Goal: Find specific page/section: Find specific page/section

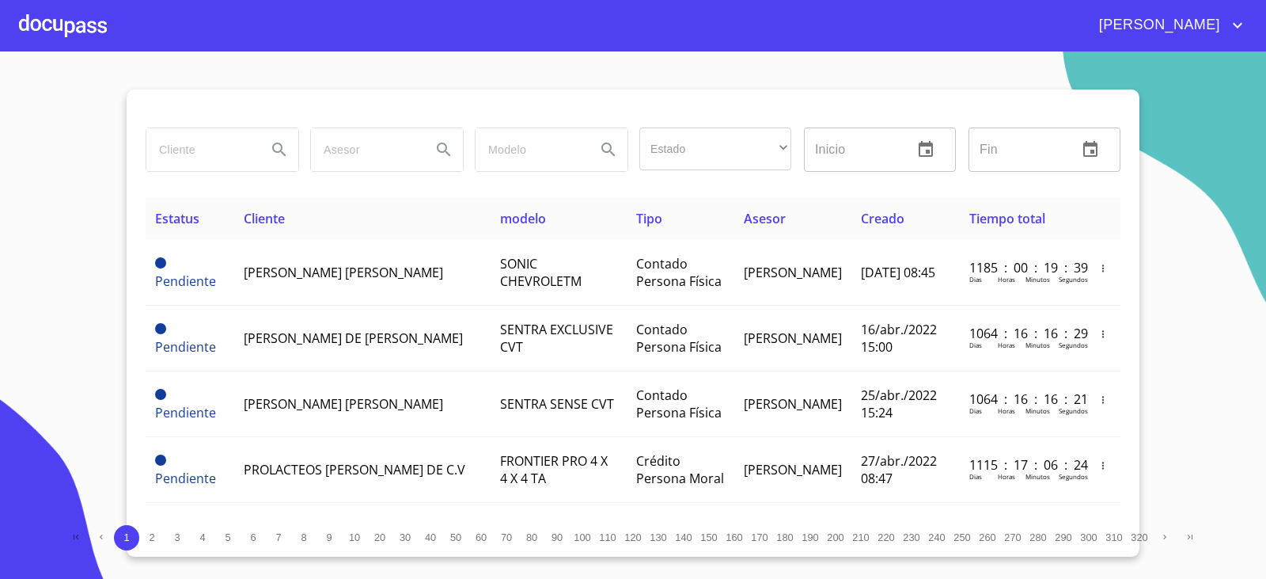
click at [205, 152] on input "search" at bounding box center [200, 149] width 108 height 43
type input "a"
type input "[PERSON_NAME]"
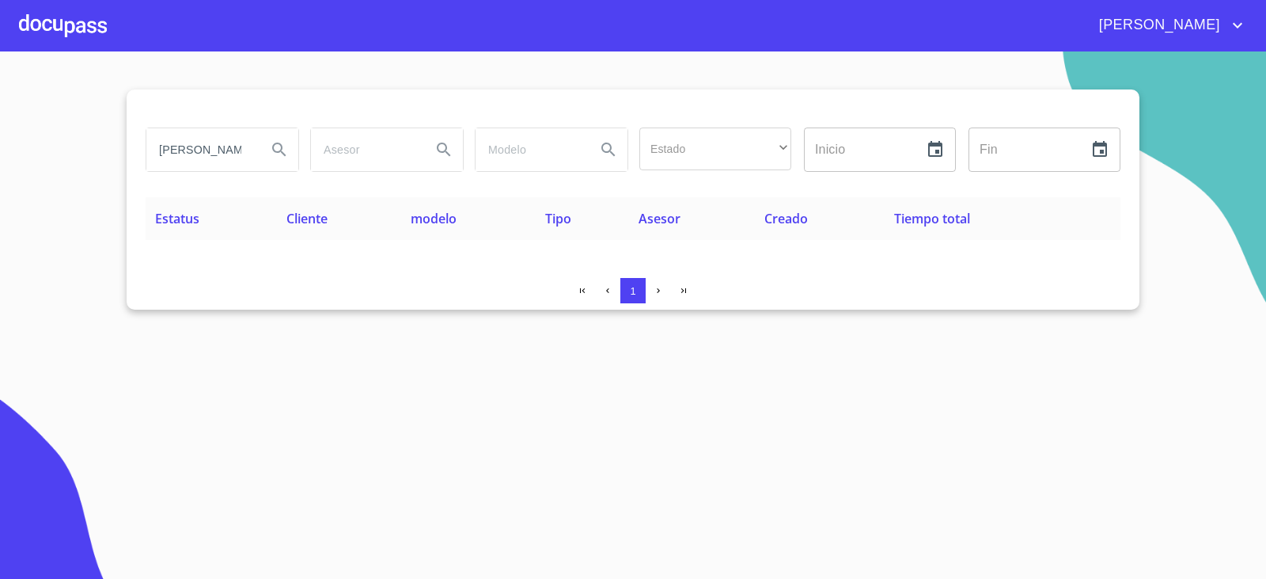
click at [1203, 213] on section "[PERSON_NAME] Estado ​ ​ Inicio ​ Fin ​ Estatus Cliente modelo Tipo Asesor Crea…" at bounding box center [633, 314] width 1266 height 527
click at [247, 149] on input "[PERSON_NAME]" at bounding box center [200, 149] width 108 height 43
drag, startPoint x: 245, startPoint y: 144, endPoint x: 117, endPoint y: 141, distance: 128.3
click at [116, 150] on section "[PERSON_NAME] Estado ​ ​ Inicio ​ Fin ​ Estatus Cliente modelo Tipo Asesor Crea…" at bounding box center [633, 314] width 1266 height 527
type input "[PERSON_NAME]"
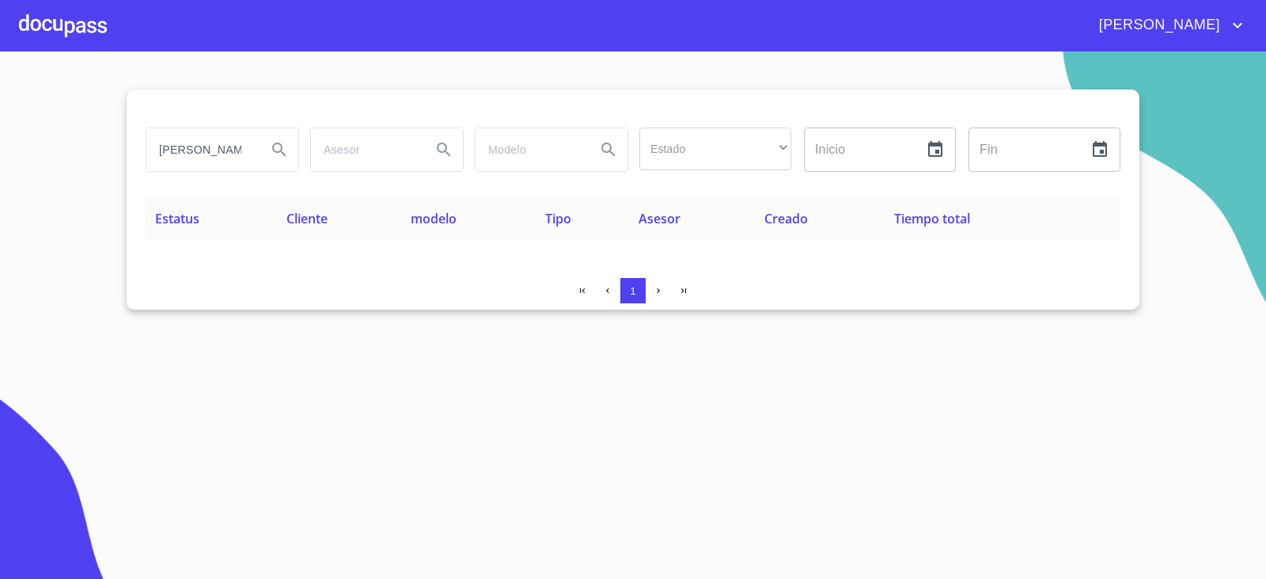
click at [237, 161] on input "[PERSON_NAME]" at bounding box center [200, 149] width 108 height 43
